Goal: Information Seeking & Learning: Check status

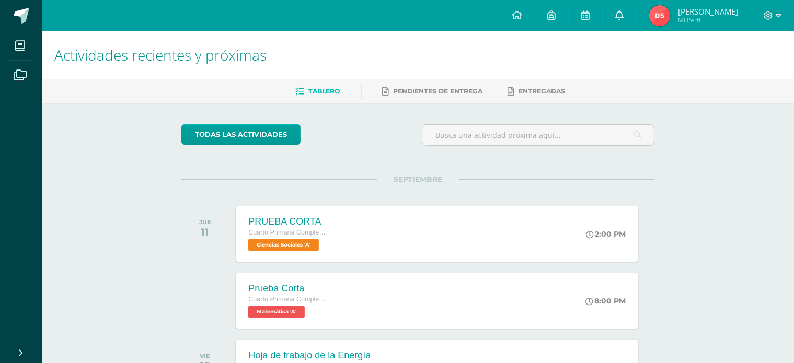
click at [623, 12] on icon at bounding box center [619, 14] width 8 height 9
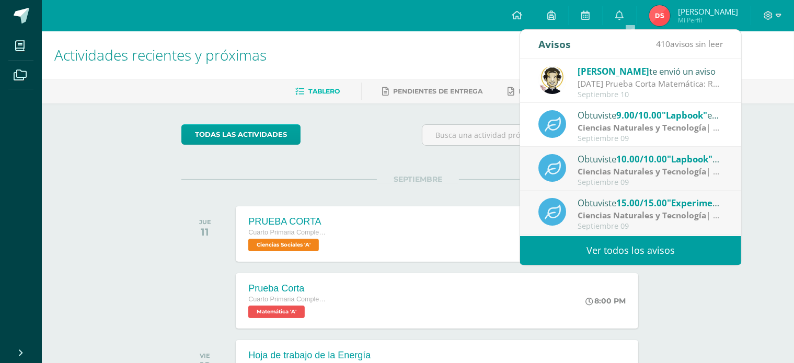
click at [588, 91] on div "Septiembre 10" at bounding box center [649, 94] width 145 height 9
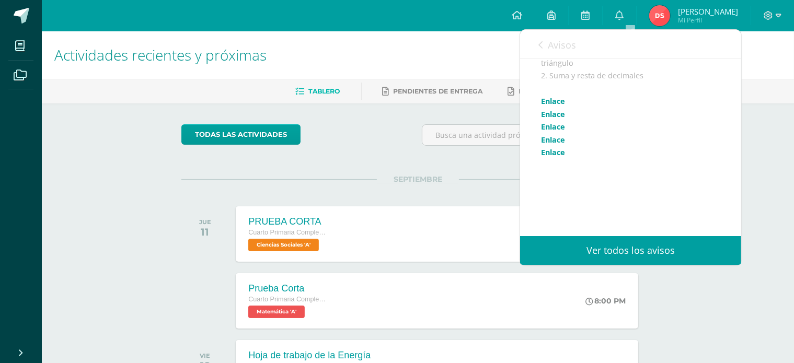
scroll to position [179, 0]
click at [554, 78] on link "Enlace" at bounding box center [553, 78] width 24 height 10
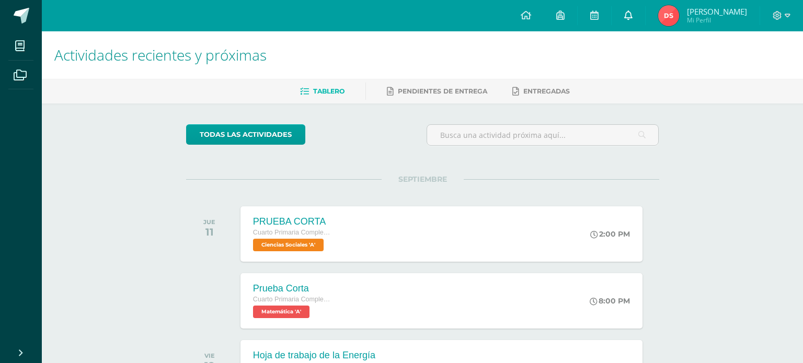
click at [637, 16] on link at bounding box center [627, 15] width 33 height 31
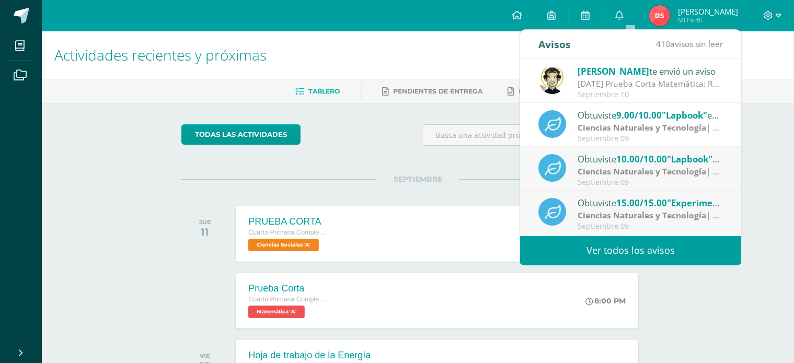
click at [607, 94] on div "Septiembre 10" at bounding box center [649, 94] width 145 height 9
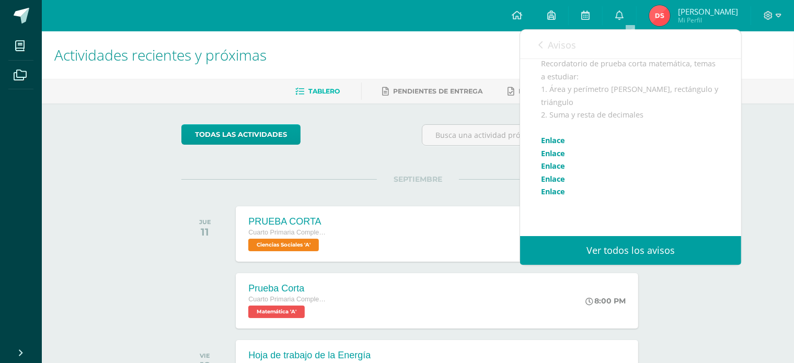
scroll to position [107, 0]
